Goal: Information Seeking & Learning: Find contact information

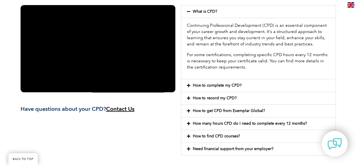
scroll to position [139, 0]
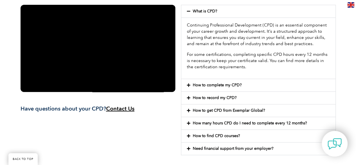
click at [225, 84] on link "How to complete my CPD?" at bounding box center [217, 84] width 49 height 5
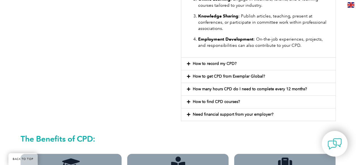
scroll to position [294, 0]
click at [219, 66] on div "How to record my CPD?" at bounding box center [258, 63] width 154 height 12
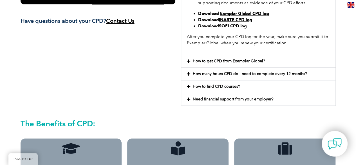
scroll to position [227, 0]
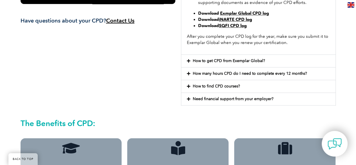
click at [217, 61] on link "How to get CPD from Exemplar Global?" at bounding box center [229, 60] width 72 height 5
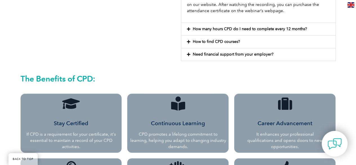
scroll to position [278, 0]
click at [211, 39] on link "How to find CPD courses?" at bounding box center [216, 41] width 47 height 5
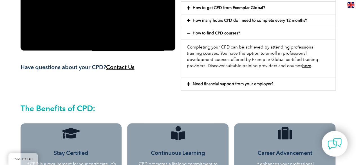
scroll to position [181, 0]
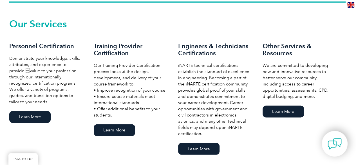
scroll to position [387, 0]
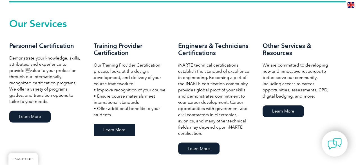
click at [122, 126] on link "Learn More" at bounding box center [114, 130] width 41 height 12
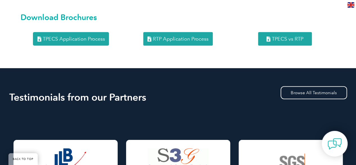
scroll to position [681, 0]
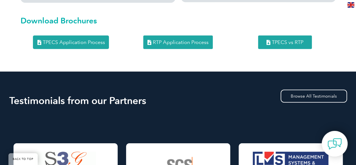
click at [272, 40] on span "TPECS vs RTP" at bounding box center [288, 42] width 32 height 5
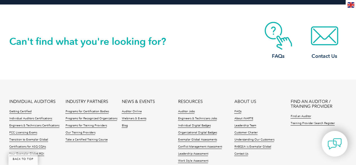
scroll to position [1003, 0]
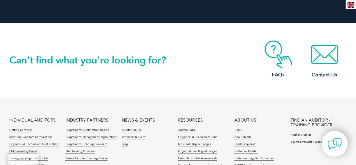
click at [304, 140] on link "Training Provider Search Register" at bounding box center [312, 142] width 44 height 4
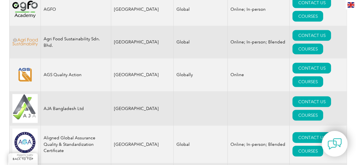
scroll to position [534, 0]
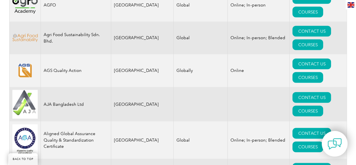
drag, startPoint x: 45, startPoint y: 116, endPoint x: 63, endPoint y: 126, distance: 20.8
drag, startPoint x: 60, startPoint y: 123, endPoint x: 43, endPoint y: 114, distance: 19.5
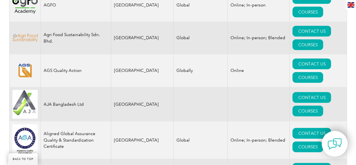
copy td "ARM INNOVATIONS PRIVATE LIMITED"
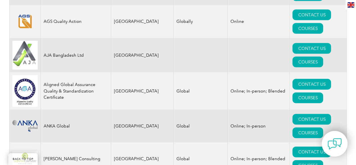
scroll to position [600, 0]
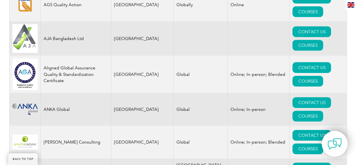
drag, startPoint x: 44, startPoint y: 82, endPoint x: 65, endPoint y: 88, distance: 21.7
copy td "ARS ASSESSMENT PRIVATE LIMITED"
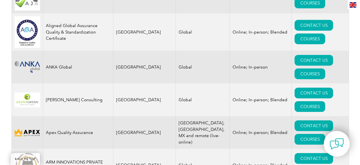
scroll to position [642, 0]
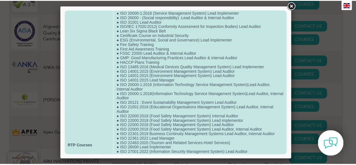
scroll to position [0, 0]
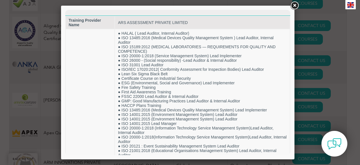
click at [292, 6] on link at bounding box center [295, 6] width 10 height 10
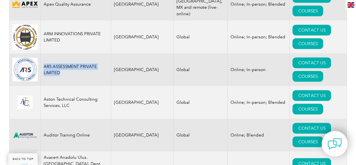
scroll to position [772, 0]
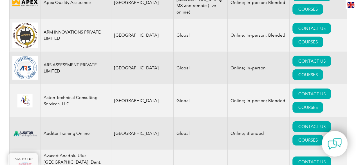
drag, startPoint x: 44, startPoint y: 62, endPoint x: 88, endPoint y: 59, distance: 43.7
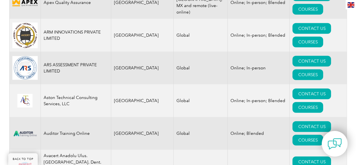
copy td "Benchmark Six Sigma"
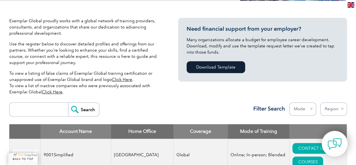
scroll to position [117, 0]
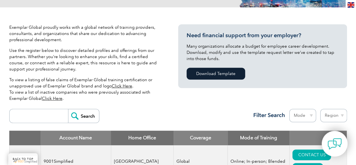
click at [61, 116] on input "search" at bounding box center [40, 116] width 56 height 14
type input "india"
click at [77, 117] on input "Search" at bounding box center [83, 116] width 31 height 14
click at [338, 119] on select "Region [GEOGRAPHIC_DATA] [GEOGRAPHIC_DATA] [GEOGRAPHIC_DATA] [GEOGRAPHIC_DATA] …" at bounding box center [333, 115] width 27 height 13
select select "[GEOGRAPHIC_DATA]"
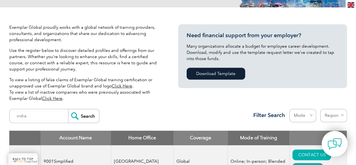
click at [320, 109] on select "Region [GEOGRAPHIC_DATA] [GEOGRAPHIC_DATA] [GEOGRAPHIC_DATA] [GEOGRAPHIC_DATA] …" at bounding box center [333, 115] width 27 height 13
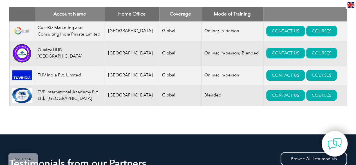
scroll to position [241, 0]
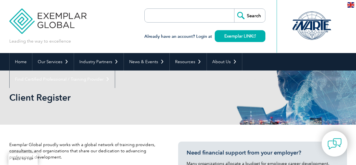
select select "[GEOGRAPHIC_DATA]"
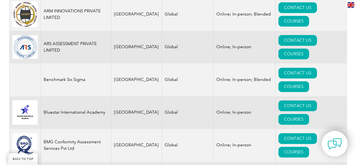
scroll to position [264, 0]
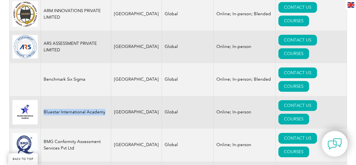
drag, startPoint x: 44, startPoint y: 92, endPoint x: 105, endPoint y: 91, distance: 61.6
click at [105, 96] on td "Bluestar International Academy" at bounding box center [76, 112] width 70 height 33
copy td "Bluestar International Academy"
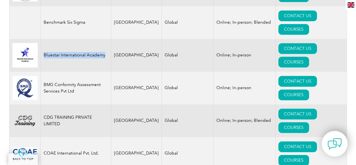
scroll to position [330, 0]
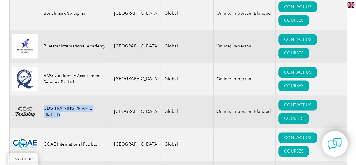
drag, startPoint x: 44, startPoint y: 75, endPoint x: 62, endPoint y: 86, distance: 21.2
click at [62, 95] on td "CDG TRAINING PRIVATE LIMITED" at bounding box center [76, 111] width 70 height 33
copy td "CDG TRAINING PRIVATE LIMITED"
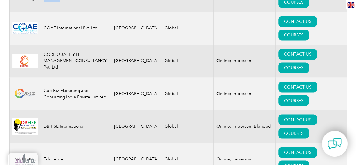
scroll to position [447, 0]
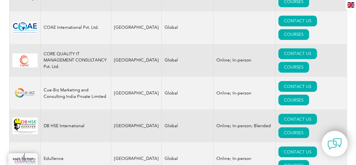
click at [55, 142] on td "Edullence" at bounding box center [76, 158] width 70 height 33
copy td "Edullence"
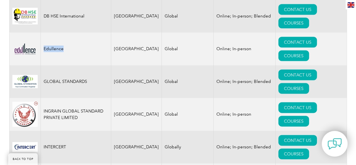
scroll to position [556, 0]
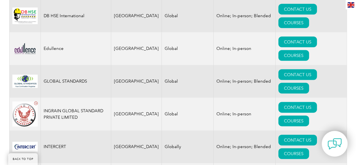
drag, startPoint x: 43, startPoint y: 43, endPoint x: 79, endPoint y: 52, distance: 36.6
copy td "Intermax System Certfication Private Limited"
drag, startPoint x: 43, startPoint y: 101, endPoint x: 85, endPoint y: 100, distance: 42.2
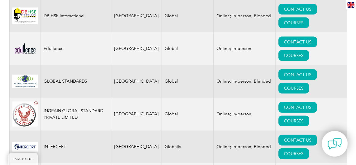
copy td "LMS Training Pvt Ltd."
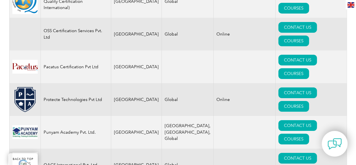
scroll to position [936, 0]
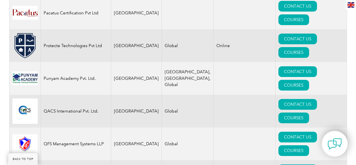
scroll to position [990, 0]
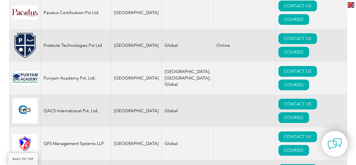
drag, startPoint x: 43, startPoint y: 79, endPoint x: 61, endPoint y: 83, distance: 18.6
copy td "SubMastery Edtech Private Limited"
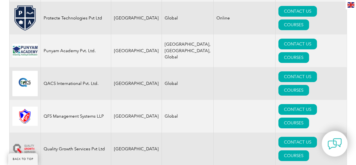
scroll to position [1036, 0]
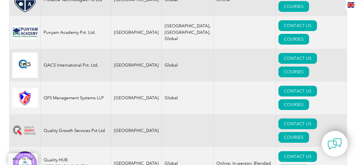
drag, startPoint x: 44, startPoint y: 126, endPoint x: 50, endPoint y: 131, distance: 8.4
copy td "TVE International Academy Pvt. Ltd."
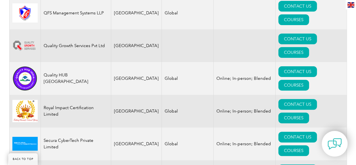
scroll to position [1123, 0]
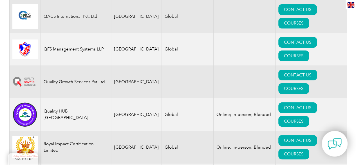
scroll to position [1081, 0]
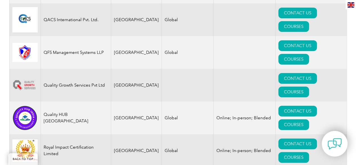
drag, startPoint x: 44, startPoint y: 60, endPoint x: 75, endPoint y: 57, distance: 30.6
drag, startPoint x: 88, startPoint y: 61, endPoint x: 35, endPoint y: 61, distance: 52.4
copy tr "TUV India Pvt. Limited"
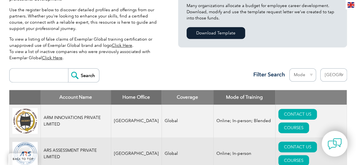
scroll to position [164, 0]
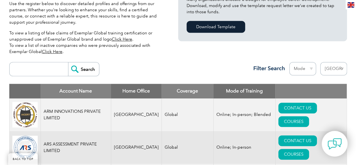
click at [325, 71] on select "Region Australia Bahrain Bangladesh Brazil Canada Colombia Dominican Republic E…" at bounding box center [333, 68] width 27 height 13
select select
click at [320, 62] on select "Region Australia Bahrain Bangladesh Brazil Canada Colombia Dominican Republic E…" at bounding box center [333, 68] width 27 height 13
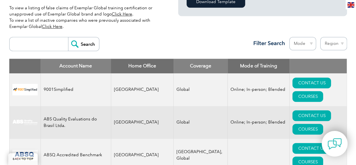
scroll to position [189, 0]
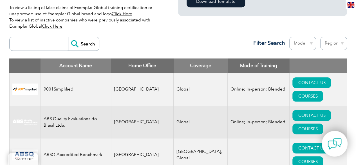
click at [309, 47] on select "Mode Online In-person Blended" at bounding box center [302, 43] width 27 height 13
select select "Online"
click at [289, 37] on select "Mode Online In-person Blended" at bounding box center [302, 43] width 27 height 13
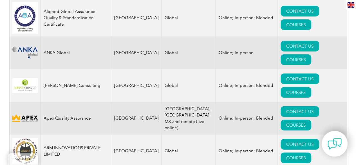
scroll to position [525, 0]
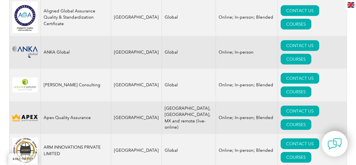
copy tr "Auditor Training Online"
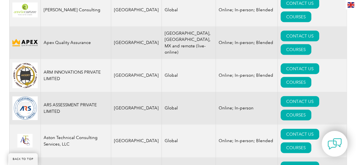
scroll to position [602, 0]
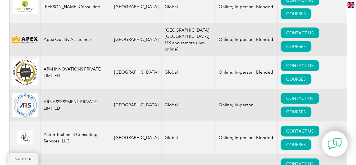
drag, startPoint x: 44, startPoint y: 88, endPoint x: 96, endPoint y: 95, distance: 52.8
copy td "BBS Certification Training and Surveillance Services, Inc."
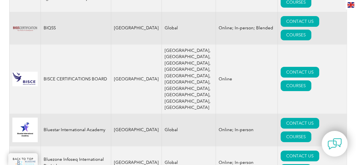
scroll to position [1006, 0]
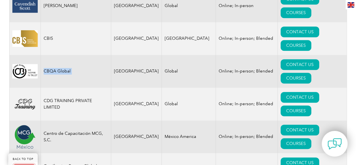
scroll to position [1326, 0]
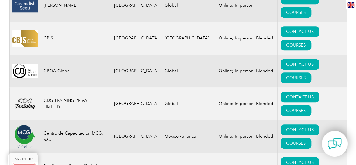
drag, startPoint x: 44, startPoint y: 102, endPoint x: 71, endPoint y: 106, distance: 27.5
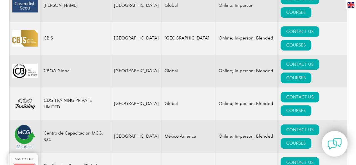
copy td "CTR Academy"
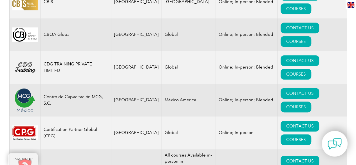
scroll to position [1357, 0]
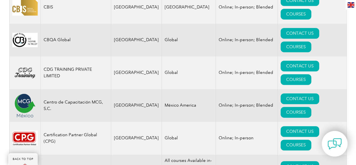
drag, startPoint x: 43, startPoint y: 48, endPoint x: 75, endPoint y: 58, distance: 32.7
copy td "Crescita International Certifications"
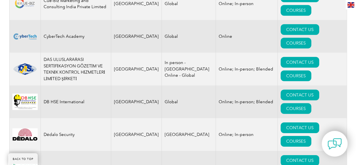
scroll to position [1893, 0]
